Goal: Information Seeking & Learning: Learn about a topic

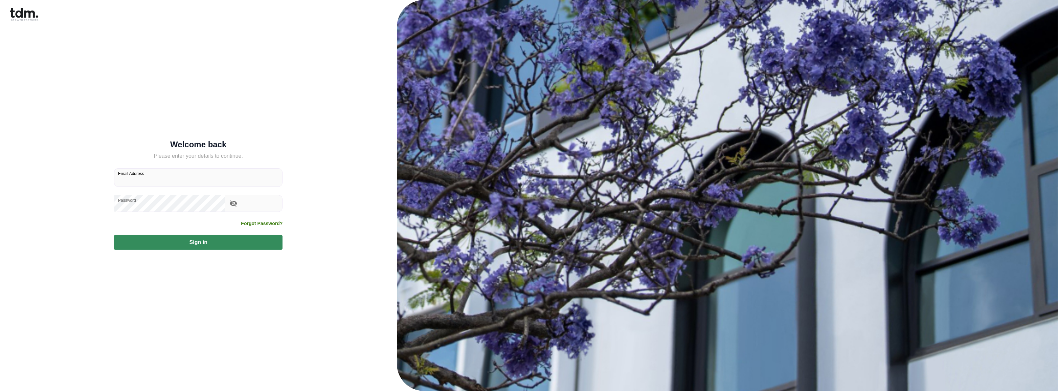
click at [174, 184] on input "Email Address" at bounding box center [198, 177] width 168 height 18
type input "**********"
click at [187, 236] on button "Sign in" at bounding box center [198, 242] width 168 height 15
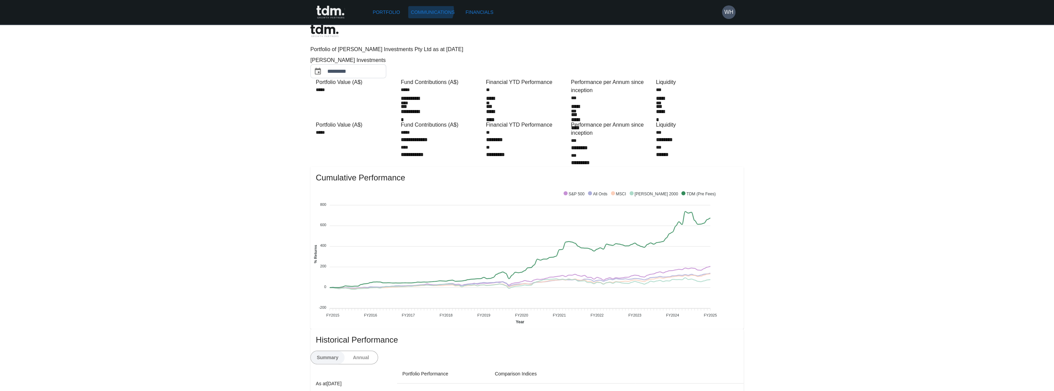
click at [417, 8] on link "Communications" at bounding box center [432, 12] width 49 height 13
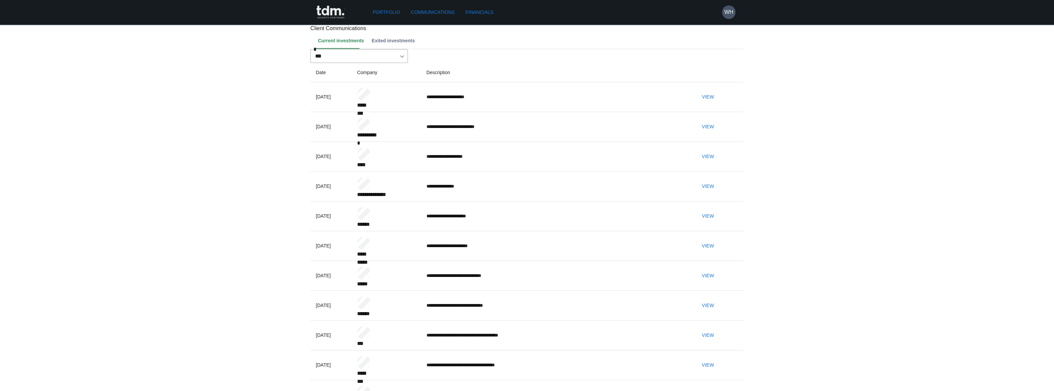
click at [718, 299] on button "View" at bounding box center [708, 305] width 22 height 13
click at [718, 269] on button "View" at bounding box center [708, 275] width 22 height 13
click at [718, 240] on button "View" at bounding box center [708, 246] width 22 height 13
click at [718, 210] on button "View" at bounding box center [708, 216] width 22 height 13
click at [718, 181] on button "View" at bounding box center [708, 186] width 22 height 13
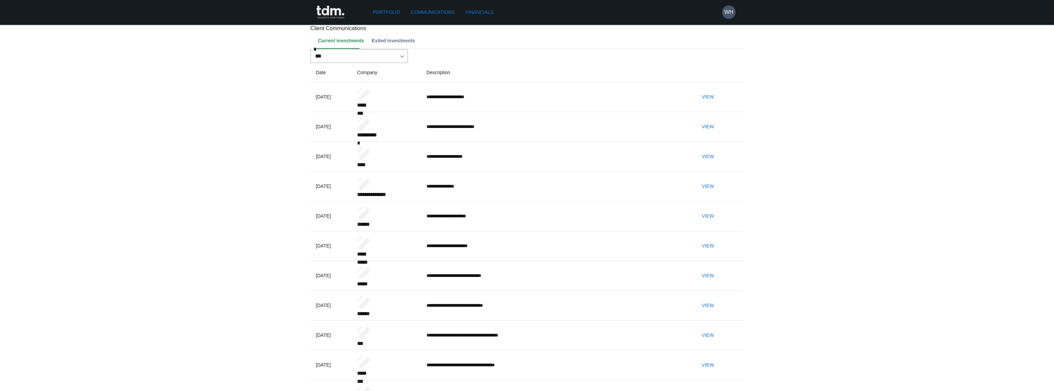
click at [718, 163] on button "View" at bounding box center [708, 156] width 22 height 13
click at [718, 133] on button "View" at bounding box center [708, 126] width 22 height 13
click at [718, 103] on button "View" at bounding box center [708, 97] width 22 height 13
